Goal: Navigation & Orientation: Find specific page/section

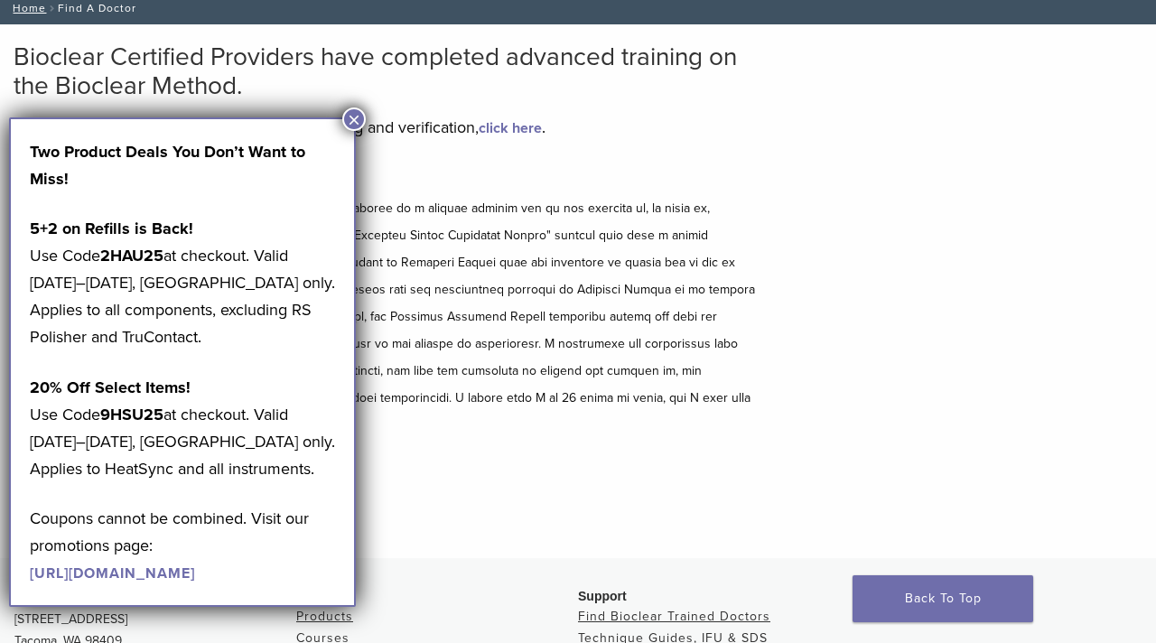
scroll to position [216, 0]
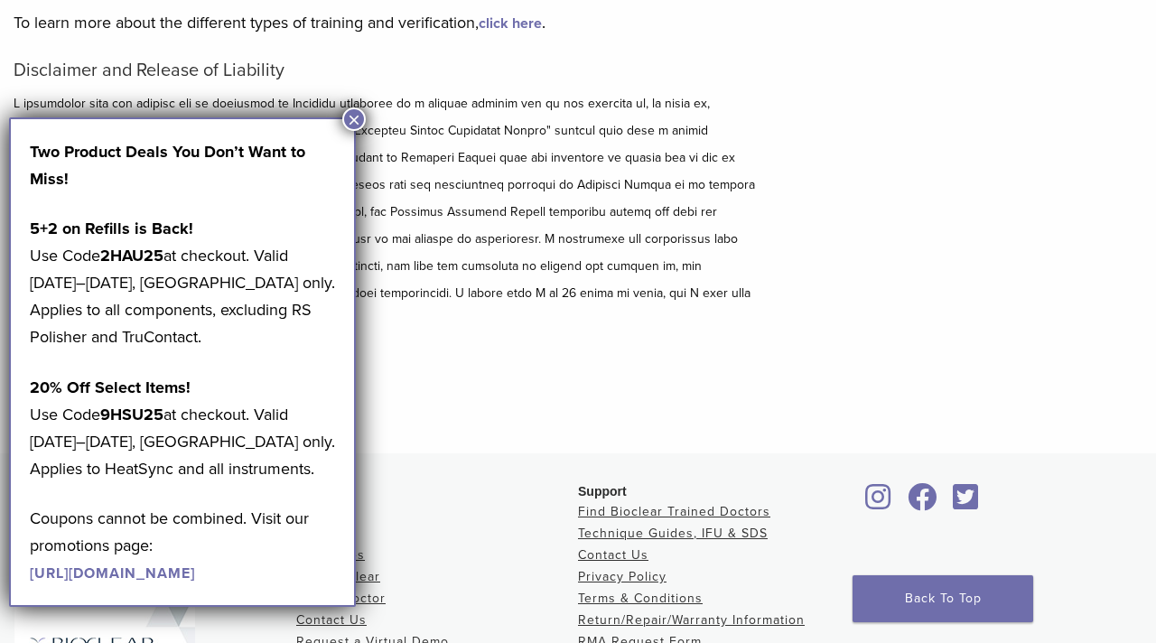
click at [350, 128] on button "×" at bounding box center [353, 118] width 23 height 23
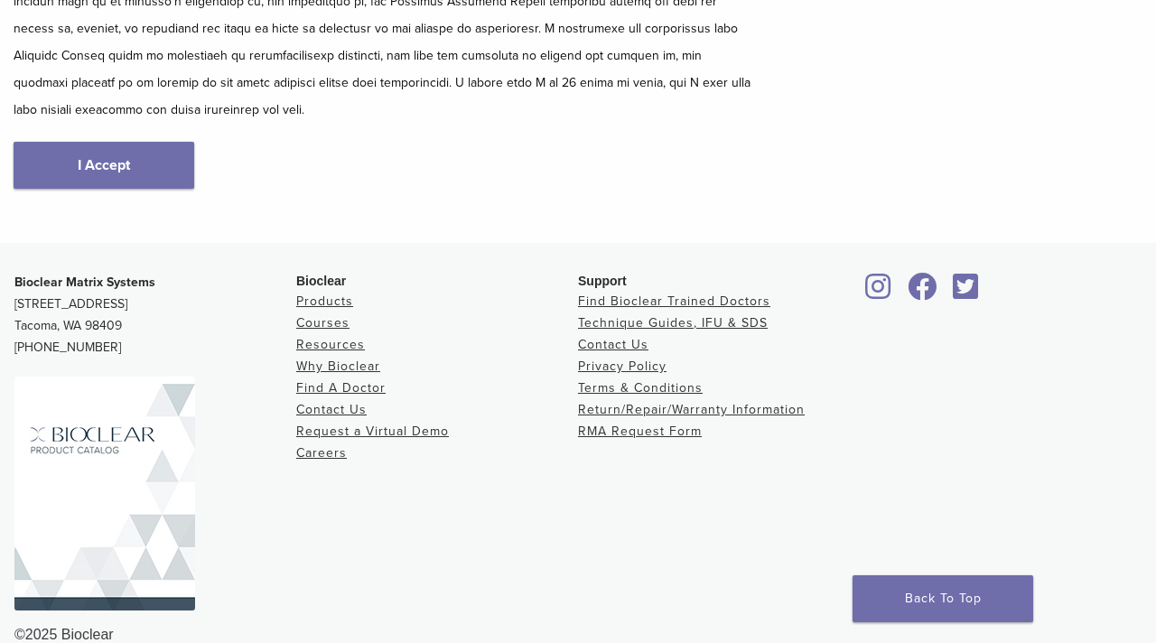
scroll to position [430, 0]
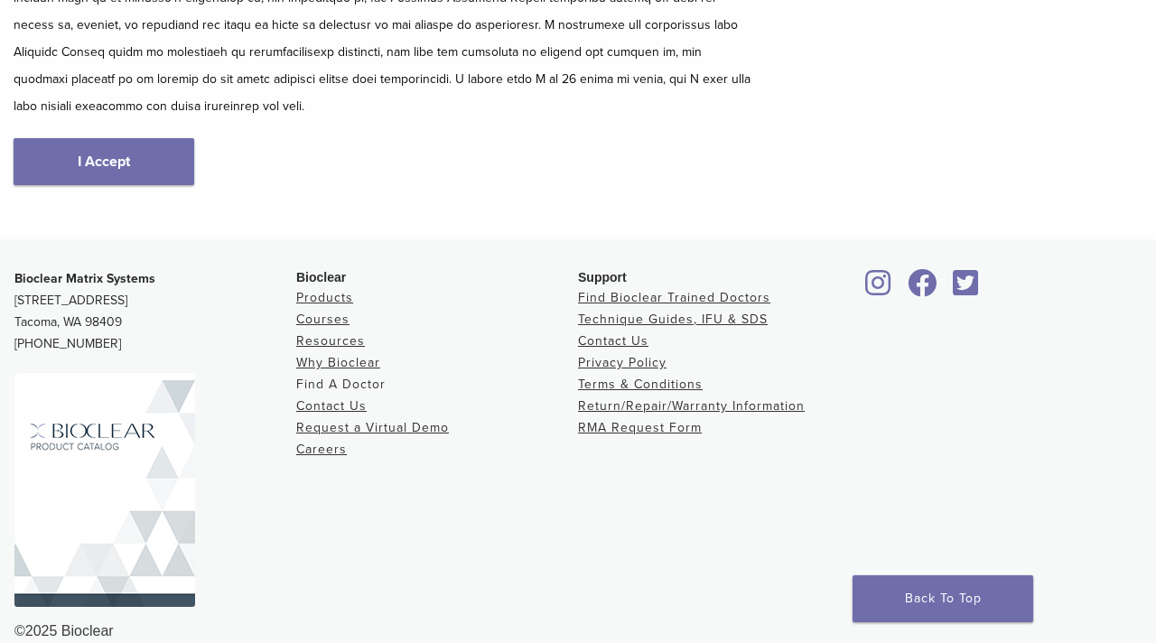
click at [329, 376] on link "Find A Doctor" at bounding box center [340, 383] width 89 height 15
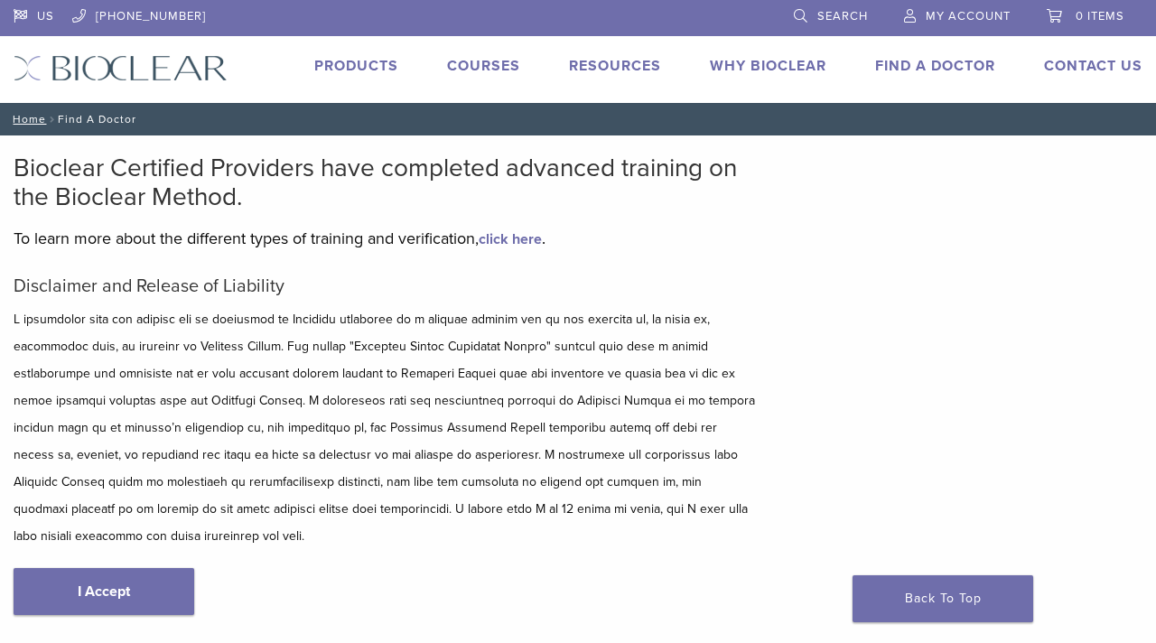
click at [334, 66] on link "Products" at bounding box center [356, 66] width 84 height 18
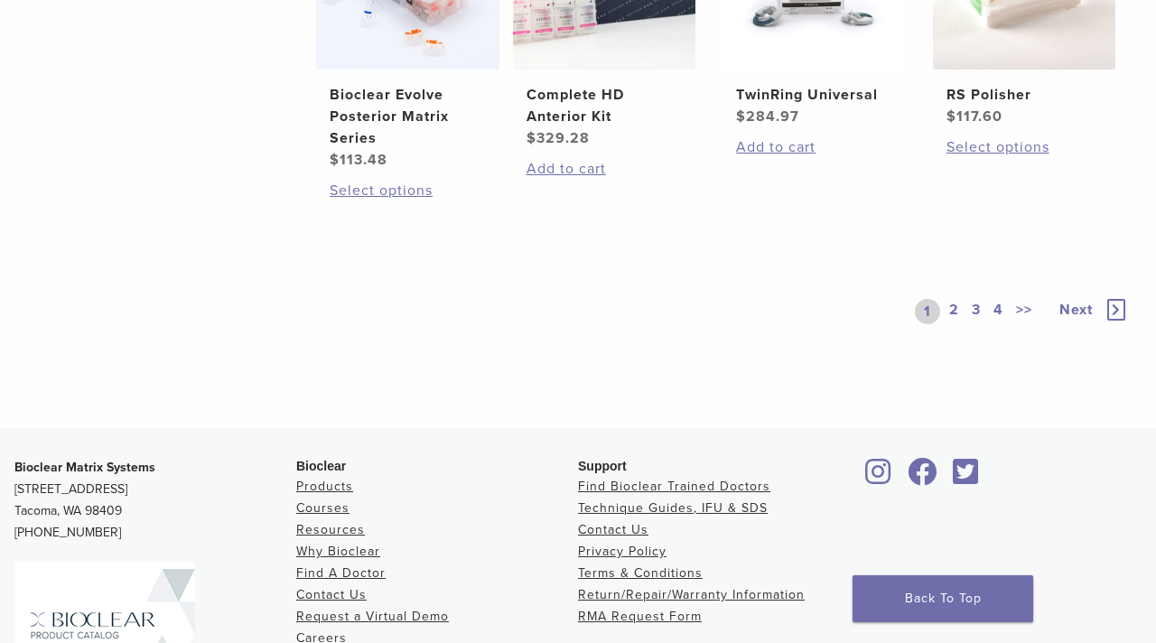
scroll to position [1541, 0]
